Goal: Task Accomplishment & Management: Manage account settings

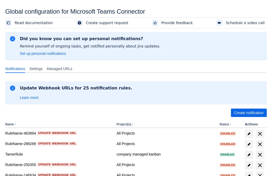
click at [249, 113] on span "Create notification" at bounding box center [249, 112] width 30 height 8
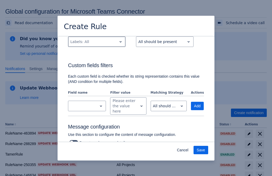
click at [97, 45] on div "Scrollable content" at bounding box center [92, 42] width 45 height 6
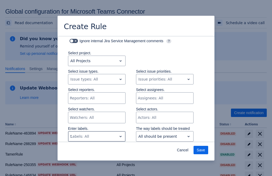
type input "556082_label"
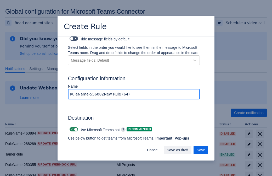
type input "RuleName-556082New Rule (64)"
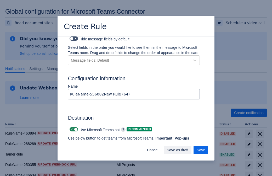
click at [71, 127] on span "Scrollable content" at bounding box center [72, 129] width 4 height 4
click at [71, 128] on input "Scrollable content" at bounding box center [71, 129] width 3 height 3
checkbox input "false"
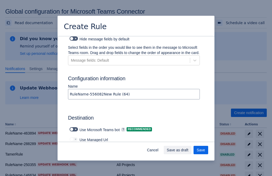
type input "https://prod-172.westeurope.logic.azure.com:443/workflows/ae977bb6ae334c9d95dfe…"
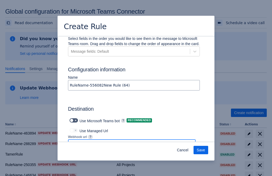
click at [201, 150] on span "Save" at bounding box center [201, 150] width 8 height 8
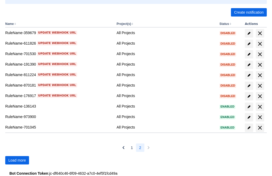
click at [17, 160] on span "Load more" at bounding box center [17, 160] width 18 height 8
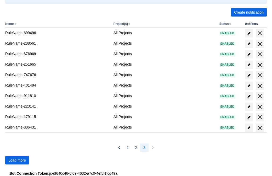
click at [17, 160] on span "Load more" at bounding box center [17, 160] width 18 height 8
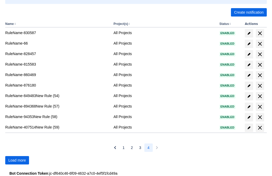
click at [17, 160] on span "Load more" at bounding box center [17, 160] width 18 height 8
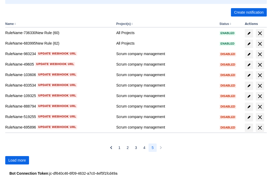
click at [17, 160] on span "Load more" at bounding box center [17, 160] width 18 height 8
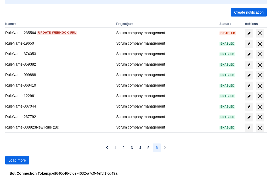
click at [17, 160] on span "Load more" at bounding box center [17, 160] width 18 height 8
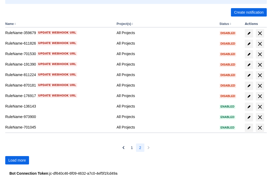
click at [17, 160] on span "Load more" at bounding box center [17, 160] width 18 height 8
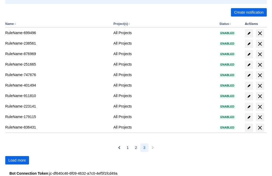
click at [17, 160] on span "Load more" at bounding box center [17, 160] width 18 height 8
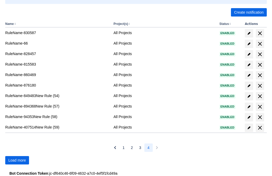
click at [17, 160] on span "Load more" at bounding box center [17, 160] width 18 height 8
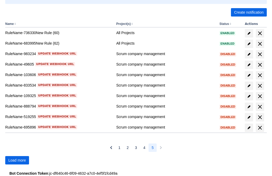
click at [17, 160] on span "Load more" at bounding box center [17, 160] width 18 height 8
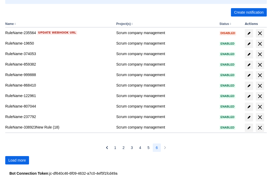
click at [17, 160] on span "Load more" at bounding box center [17, 160] width 18 height 8
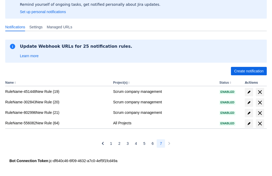
click at [260, 123] on span "delete" at bounding box center [260, 123] width 6 height 6
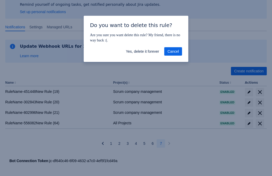
click at [143, 51] on span "Yes, delete it forever" at bounding box center [142, 51] width 33 height 8
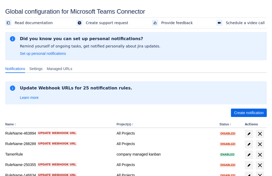
click at [249, 113] on span "Create notification" at bounding box center [249, 112] width 30 height 8
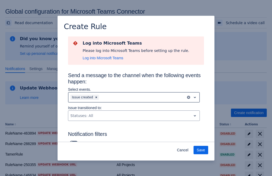
click at [134, 97] on div "Scrollable content" at bounding box center [142, 97] width 84 height 6
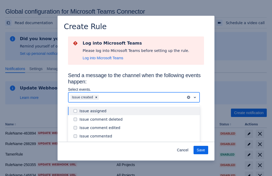
click at [138, 142] on div "Issue created" at bounding box center [138, 144] width 117 height 5
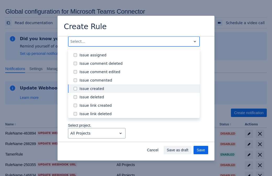
click at [138, 136] on div "Issue updated" at bounding box center [138, 138] width 117 height 5
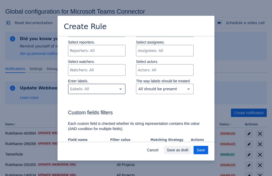
type input "346527_label"
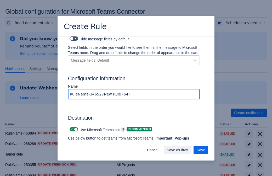
type input "RuleName-346527New Rule (64)"
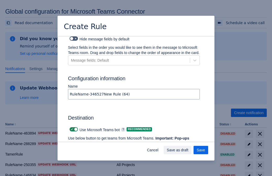
click at [71, 127] on span "Scrollable content" at bounding box center [72, 129] width 4 height 4
click at [71, 128] on input "Scrollable content" at bounding box center [71, 129] width 3 height 3
checkbox input "false"
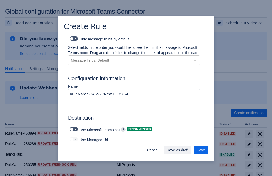
type input "https://prod-112.westeurope.logic.azure.com:443/workflows/bae959254738451b85002…"
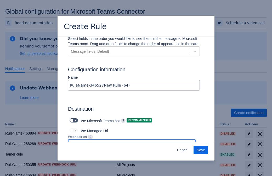
click at [201, 150] on span "Save" at bounding box center [201, 150] width 8 height 8
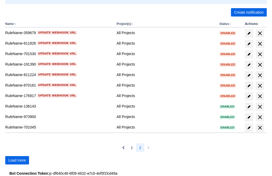
click at [17, 160] on span "Load more" at bounding box center [17, 160] width 18 height 8
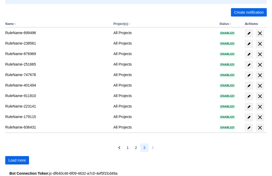
click at [17, 160] on span "Load more" at bounding box center [17, 160] width 18 height 8
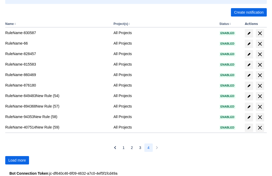
click at [17, 160] on span "Load more" at bounding box center [17, 160] width 18 height 8
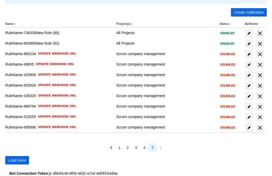
click at [17, 160] on span "Load more" at bounding box center [17, 160] width 18 height 8
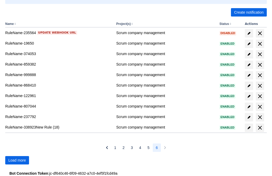
click at [17, 160] on span "Load more" at bounding box center [17, 160] width 18 height 8
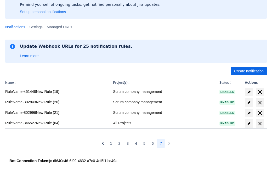
scroll to position [42, 0]
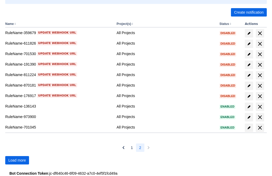
click at [17, 160] on span "Load more" at bounding box center [17, 160] width 18 height 8
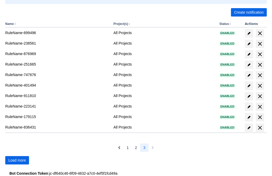
click at [17, 160] on span "Load more" at bounding box center [17, 160] width 18 height 8
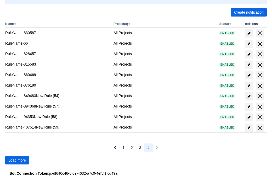
click at [17, 160] on span "Load more" at bounding box center [17, 160] width 18 height 8
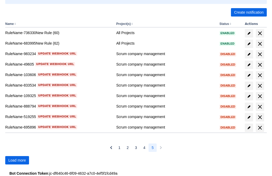
click at [17, 160] on span "Load more" at bounding box center [17, 160] width 18 height 8
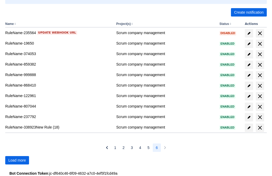
click at [17, 160] on span "Load more" at bounding box center [17, 160] width 18 height 8
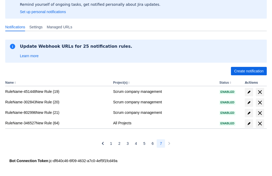
click at [260, 123] on span "delete" at bounding box center [260, 123] width 6 height 6
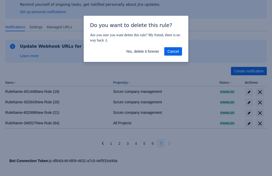
click at [143, 51] on span "Yes, delete it forever" at bounding box center [142, 51] width 33 height 8
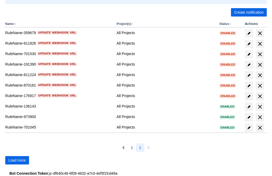
click at [17, 160] on span "Load more" at bounding box center [17, 160] width 18 height 8
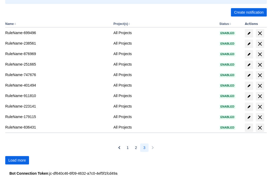
click at [17, 160] on span "Load more" at bounding box center [17, 160] width 18 height 8
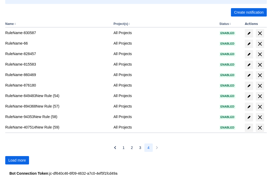
click at [17, 160] on span "Load more" at bounding box center [17, 160] width 18 height 8
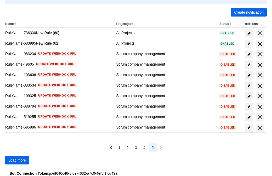
click at [17, 160] on span "Load more" at bounding box center [17, 160] width 18 height 8
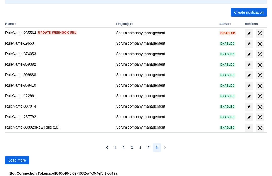
click at [17, 160] on span "Load more" at bounding box center [17, 160] width 18 height 8
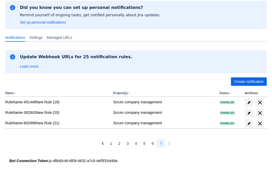
scroll to position [31, 0]
